Goal: Information Seeking & Learning: Learn about a topic

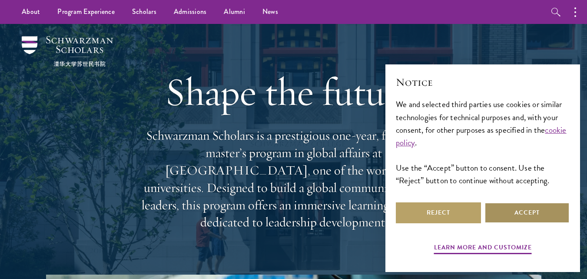
click at [521, 213] on button "Accept" at bounding box center [527, 212] width 85 height 21
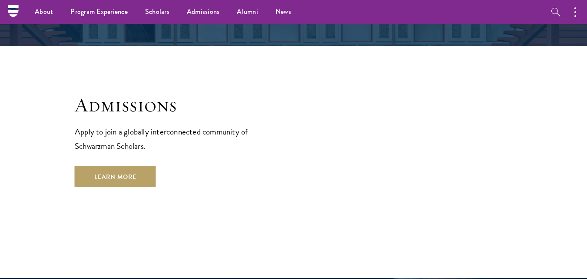
scroll to position [1413, 0]
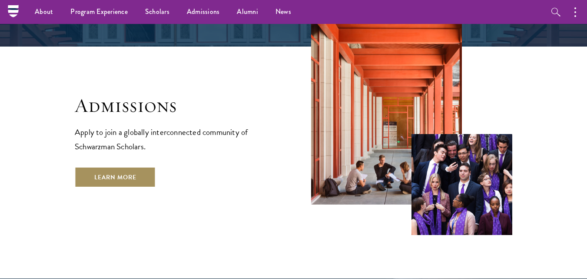
click at [133, 167] on link "Learn More" at bounding box center [115, 177] width 81 height 21
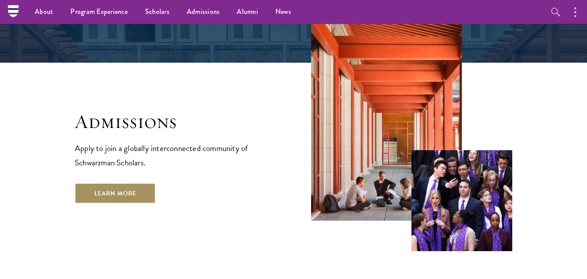
scroll to position [1228, 0]
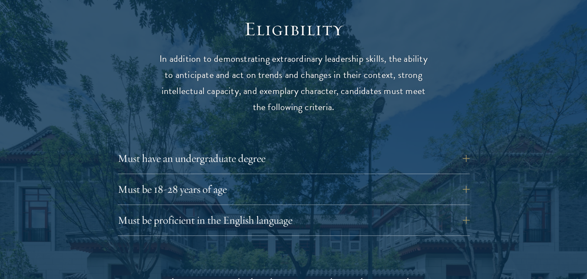
scroll to position [1127, 0]
click at [246, 178] on button "Must be 18-28 years of age" at bounding box center [300, 188] width 352 height 21
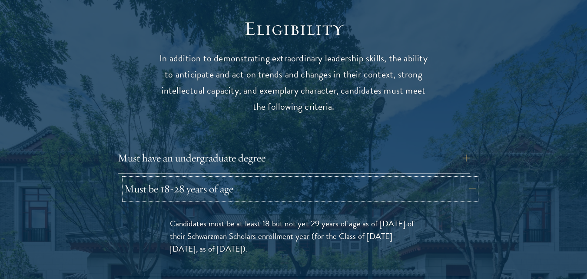
click at [246, 178] on button "Must be 18-28 years of age" at bounding box center [300, 188] width 352 height 21
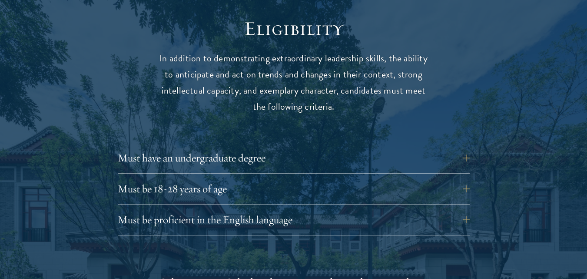
click at [256, 153] on div "Must have an undergraduate degree Applicants who are currently enrolled in unde…" at bounding box center [294, 160] width 352 height 26
click at [262, 147] on button "Must have an undergraduate degree" at bounding box center [300, 157] width 352 height 21
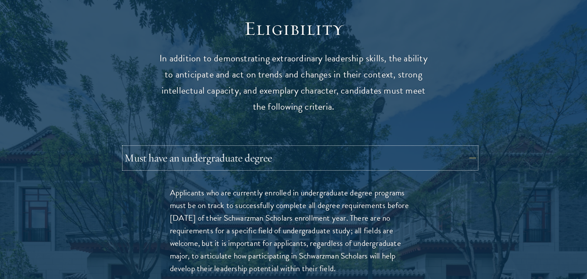
click at [262, 147] on button "Must have an undergraduate degree" at bounding box center [300, 157] width 352 height 21
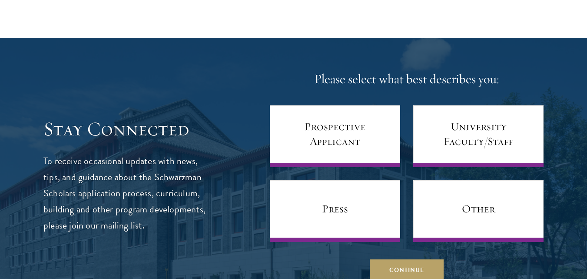
scroll to position [3357, 0]
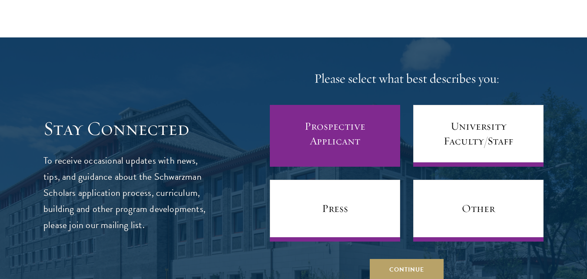
drag, startPoint x: 455, startPoint y: 79, endPoint x: 310, endPoint y: 149, distance: 160.8
click at [310, 149] on div "Please select what best describes you: Prospective Applicant University Faculty…" at bounding box center [407, 175] width 274 height 210
click at [310, 149] on link "Prospective Applicant" at bounding box center [335, 136] width 130 height 62
click at [311, 125] on link "Prospective Applicant" at bounding box center [335, 136] width 130 height 62
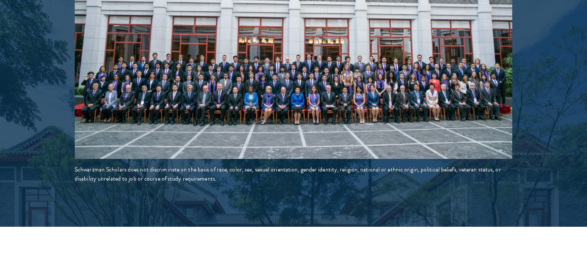
scroll to position [0, 0]
